Goal: Task Accomplishment & Management: Complete application form

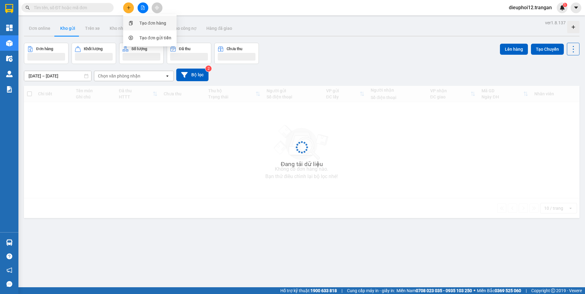
click at [149, 22] on div "Tạo đơn hàng" at bounding box center [152, 23] width 27 height 7
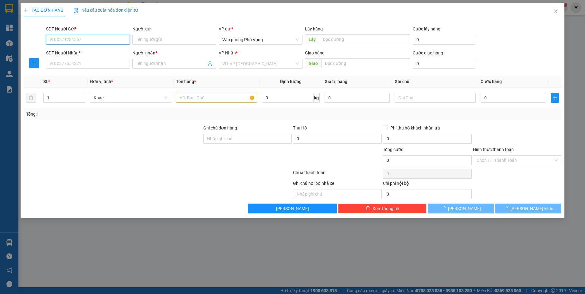
click at [89, 41] on input "SĐT Người Gửi *" at bounding box center [88, 40] width 84 height 10
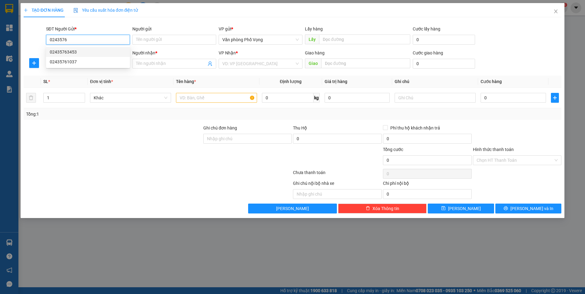
click at [73, 50] on div "02435763453" at bounding box center [88, 52] width 76 height 7
type input "02435763453"
type input "0396682830"
type input "a"
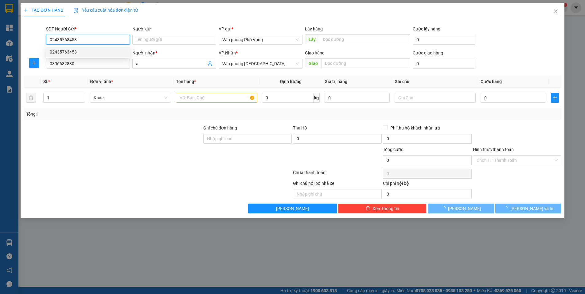
type input "50.000"
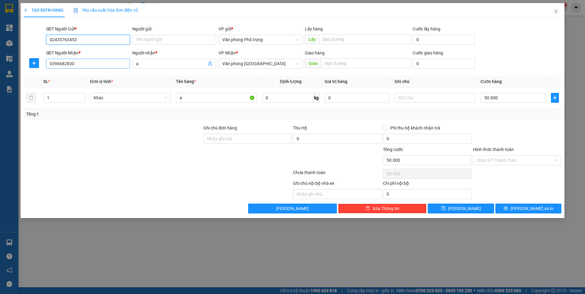
type input "02435763453"
click at [87, 64] on input "0396682830" at bounding box center [88, 64] width 84 height 10
click at [55, 77] on div "0396682830 - a" at bounding box center [88, 75] width 76 height 7
type input "0396682830"
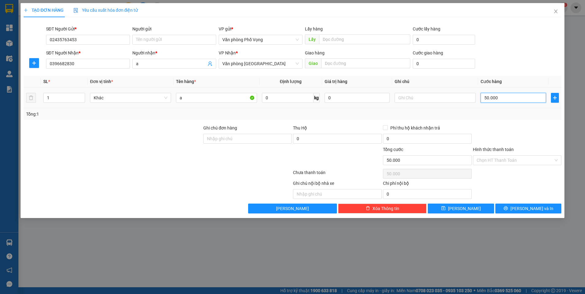
click at [514, 95] on input "50.000" at bounding box center [513, 98] width 65 height 10
type input "3"
type input "30"
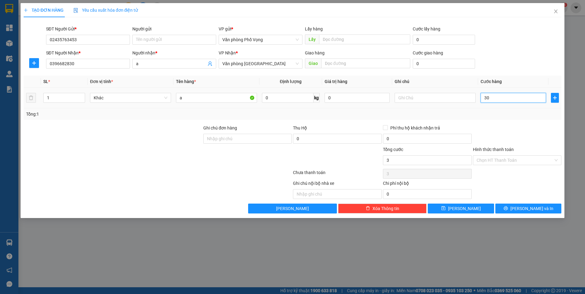
type input "30"
type input "300"
type input "3.000"
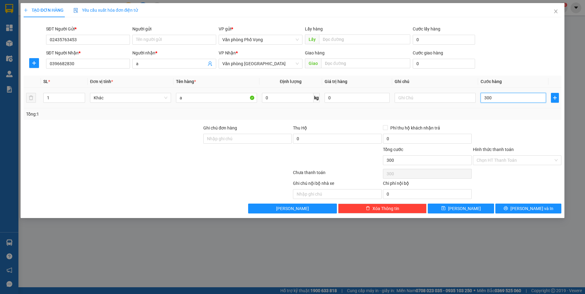
type input "3.000"
type input "30.000"
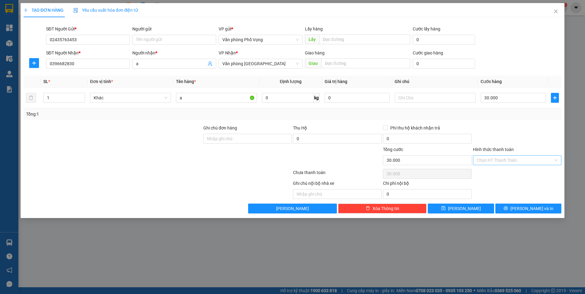
click at [499, 156] on input "Hình thức thanh toán" at bounding box center [515, 159] width 77 height 9
click at [498, 170] on div "Tại văn phòng" at bounding box center [517, 172] width 81 height 7
type input "0"
click at [531, 207] on span "[PERSON_NAME] và In" at bounding box center [532, 208] width 43 height 7
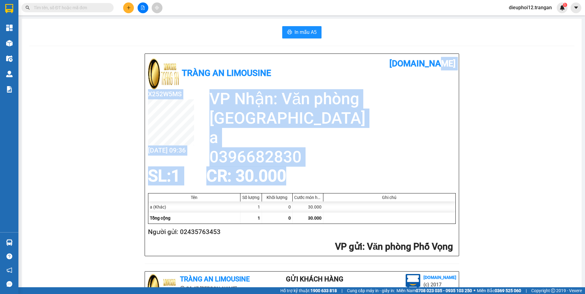
drag, startPoint x: 578, startPoint y: 46, endPoint x: 584, endPoint y: 174, distance: 128.2
click at [584, 174] on main "In mẫu A5 Tràng An Limousine [DOMAIN_NAME] X252W5MS [DATE] 09:36 VP Nhận: Văn p…" at bounding box center [292, 143] width 585 height 287
